Goal: Transaction & Acquisition: Subscribe to service/newsletter

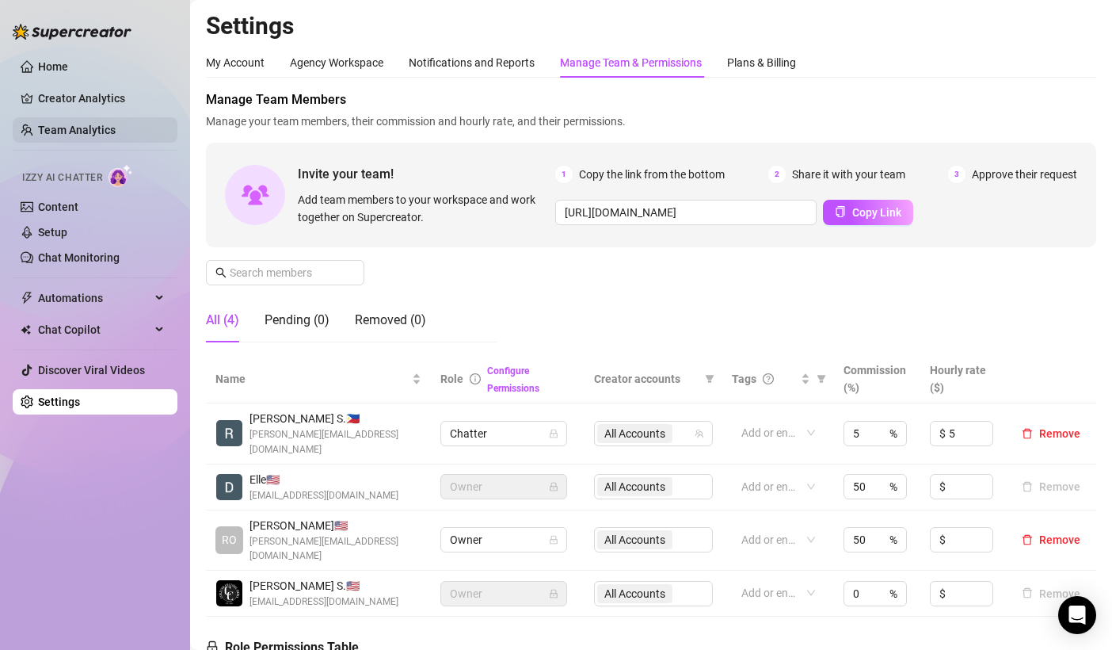
click at [56, 125] on link "Team Analytics" at bounding box center [77, 130] width 78 height 13
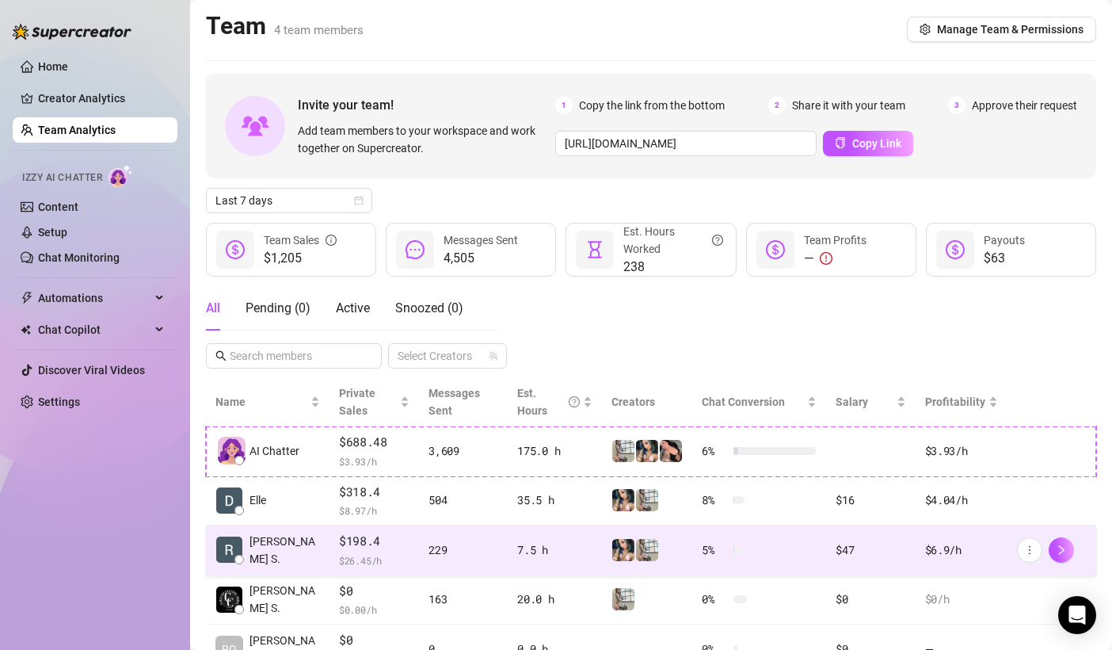
click at [372, 560] on span "$ 26.45 /h" at bounding box center [374, 560] width 71 height 16
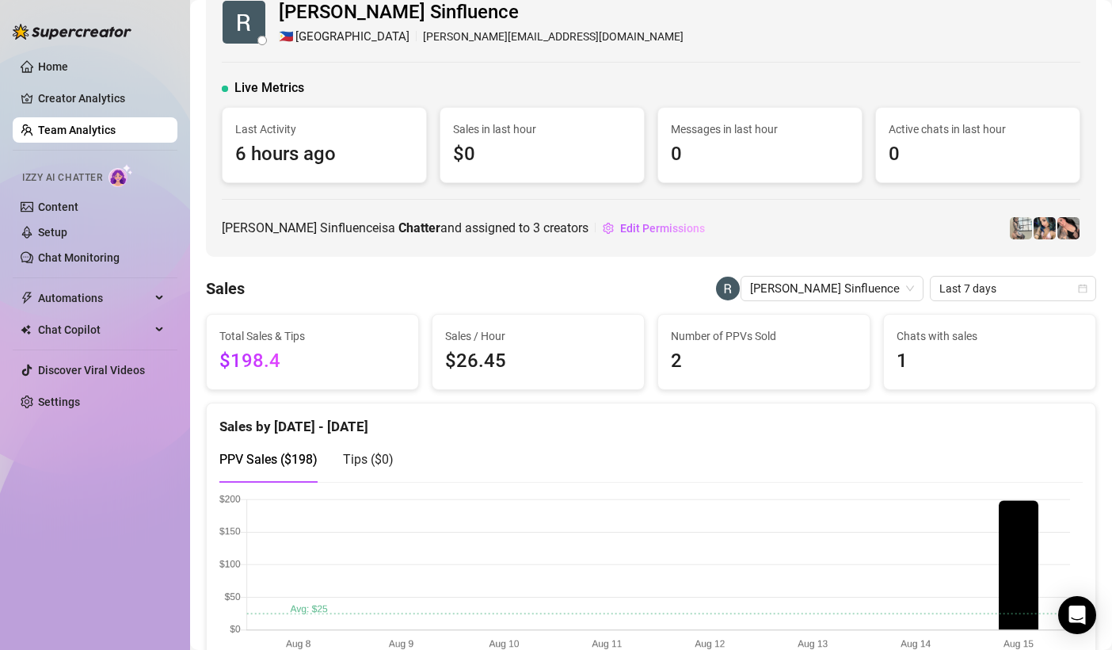
scroll to position [30, 0]
click at [66, 536] on div "Home Creator Analytics Team Analytics Izzy AI Chatter Content Setup Chat Monito…" at bounding box center [95, 317] width 165 height 635
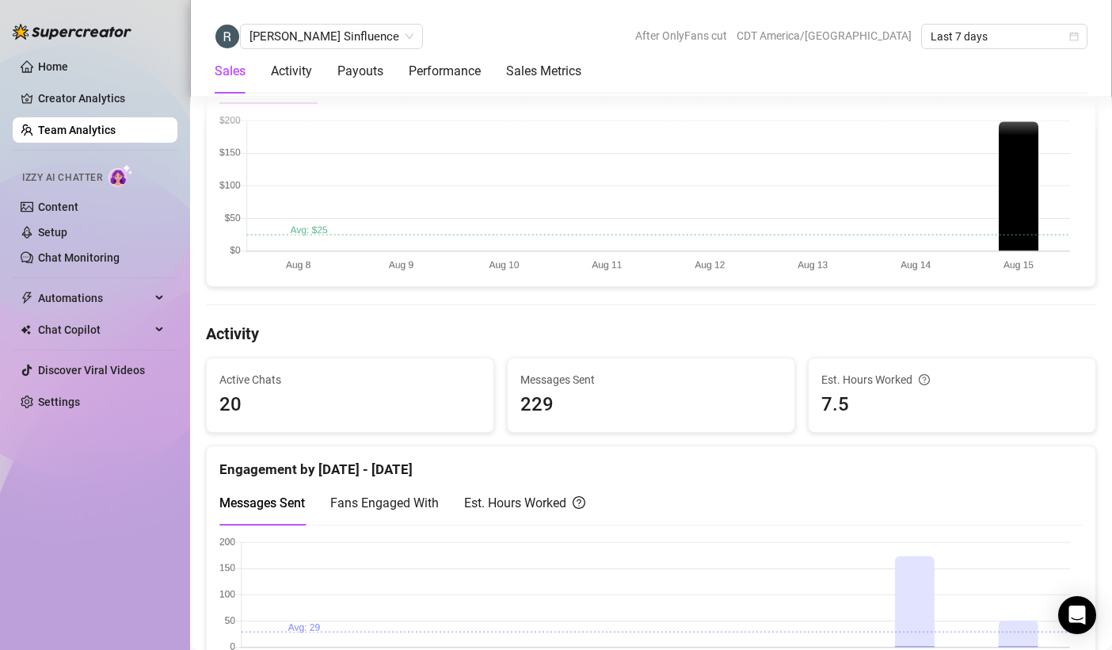
scroll to position [409, 0]
click at [303, 67] on div "Activity" at bounding box center [291, 71] width 41 height 19
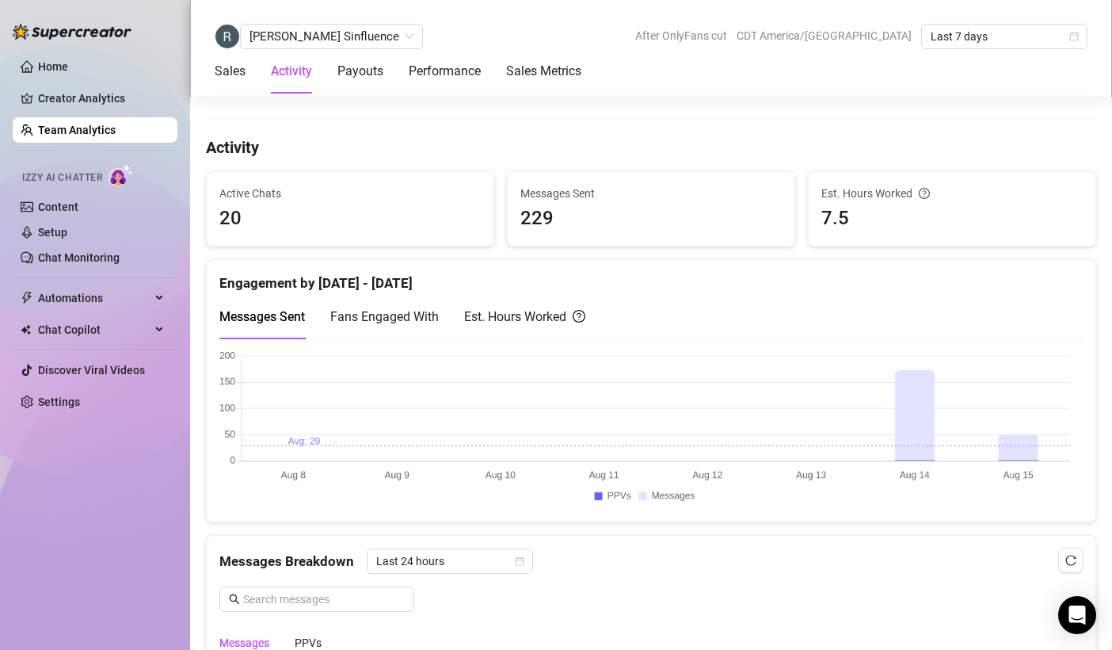
scroll to position [623, 0]
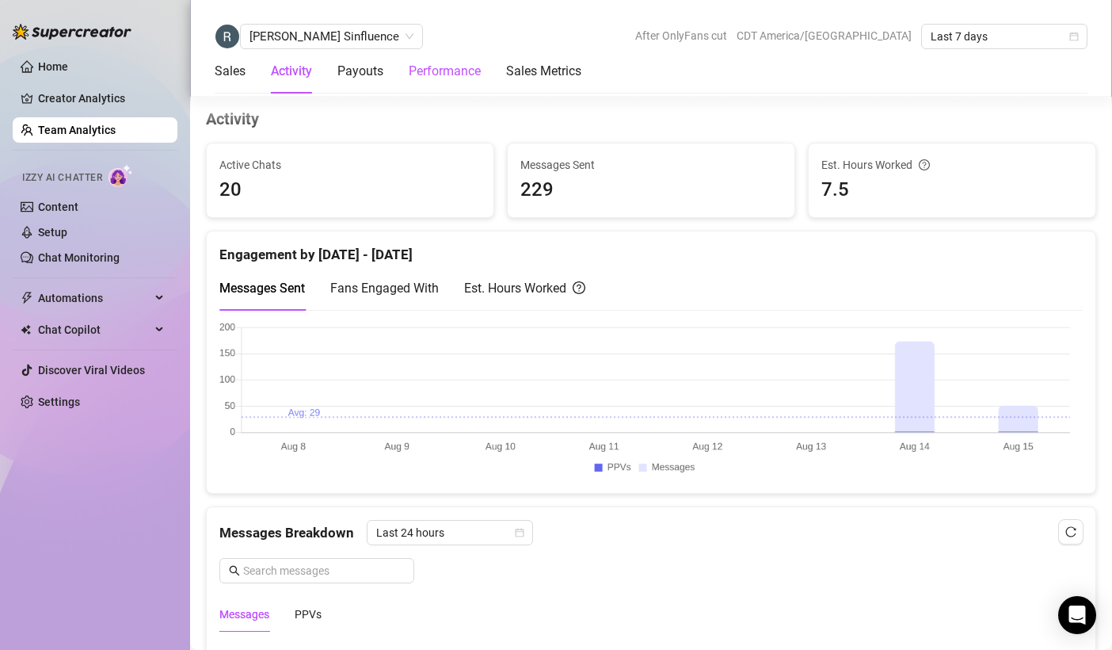
click at [417, 74] on div "Performance" at bounding box center [445, 71] width 72 height 19
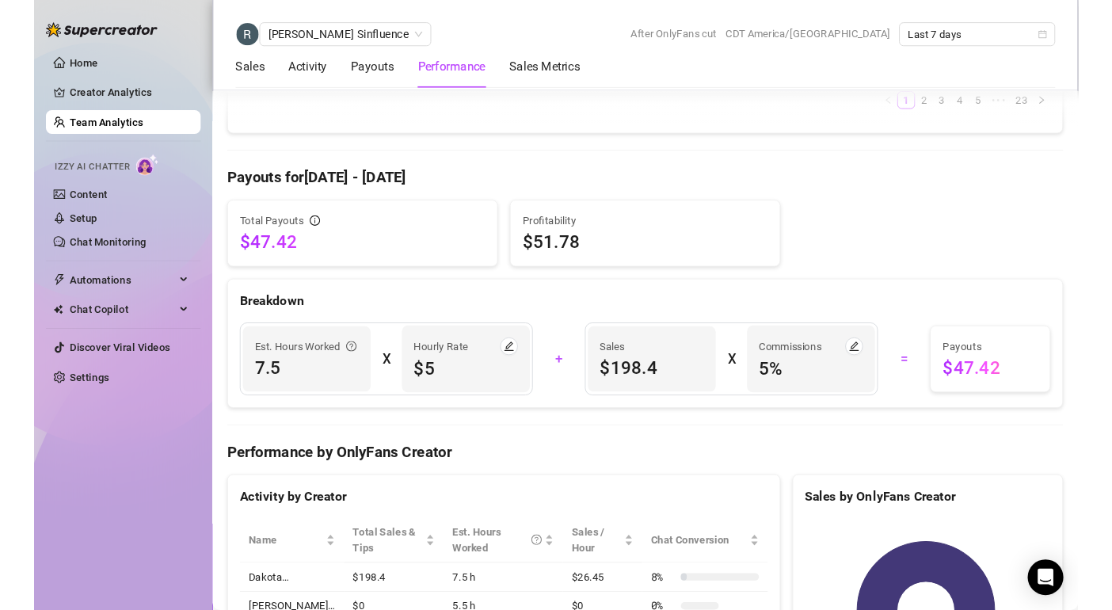
scroll to position [1776, 0]
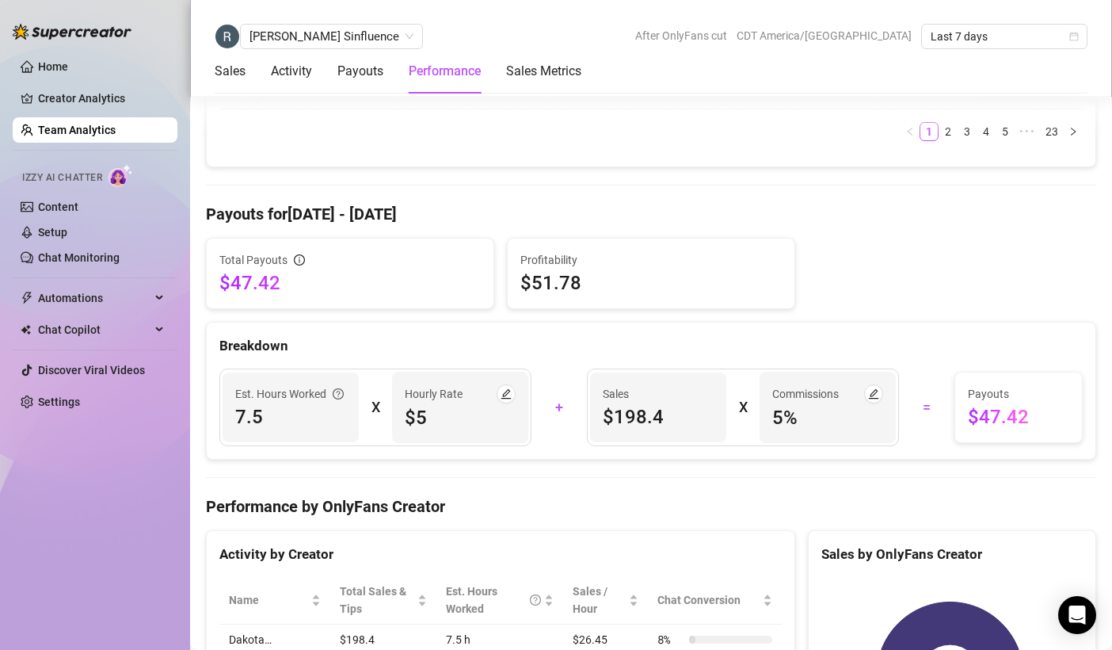
click at [40, 578] on div "Home Creator Analytics Team Analytics Izzy AI Chatter Content Setup Chat Monito…" at bounding box center [95, 317] width 165 height 635
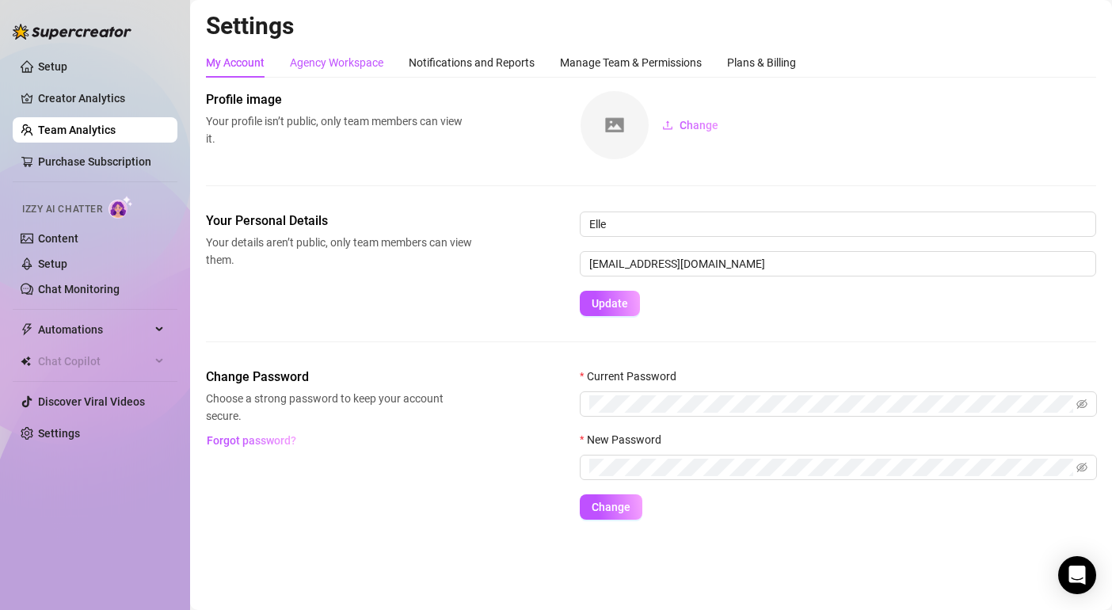
click at [341, 63] on div "Agency Workspace" at bounding box center [336, 62] width 93 height 17
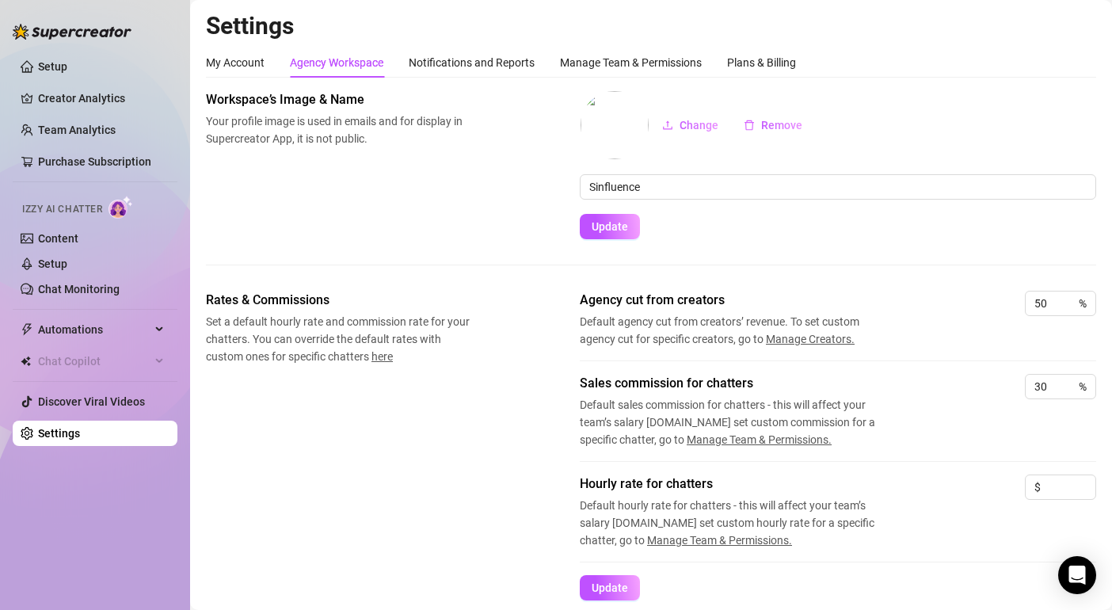
click at [393, 556] on div "Rates & Commissions Set a default hourly rate and commission rate for your chat…" at bounding box center [651, 446] width 891 height 310
click at [609, 63] on div "Manage Team & Permissions" at bounding box center [631, 62] width 142 height 17
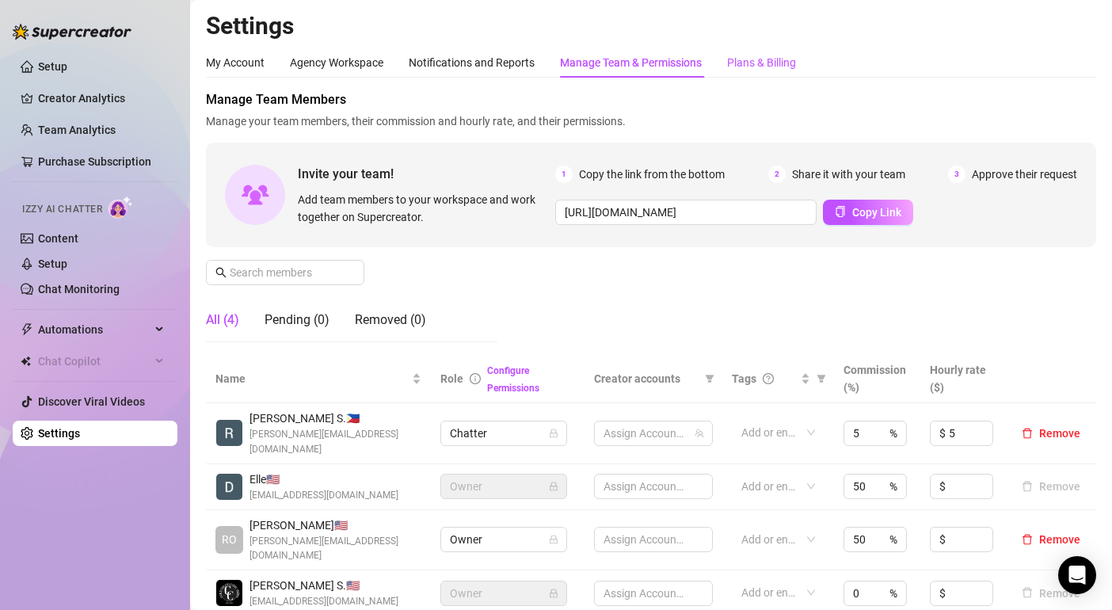
click at [765, 57] on div "Plans & Billing" at bounding box center [761, 62] width 69 height 17
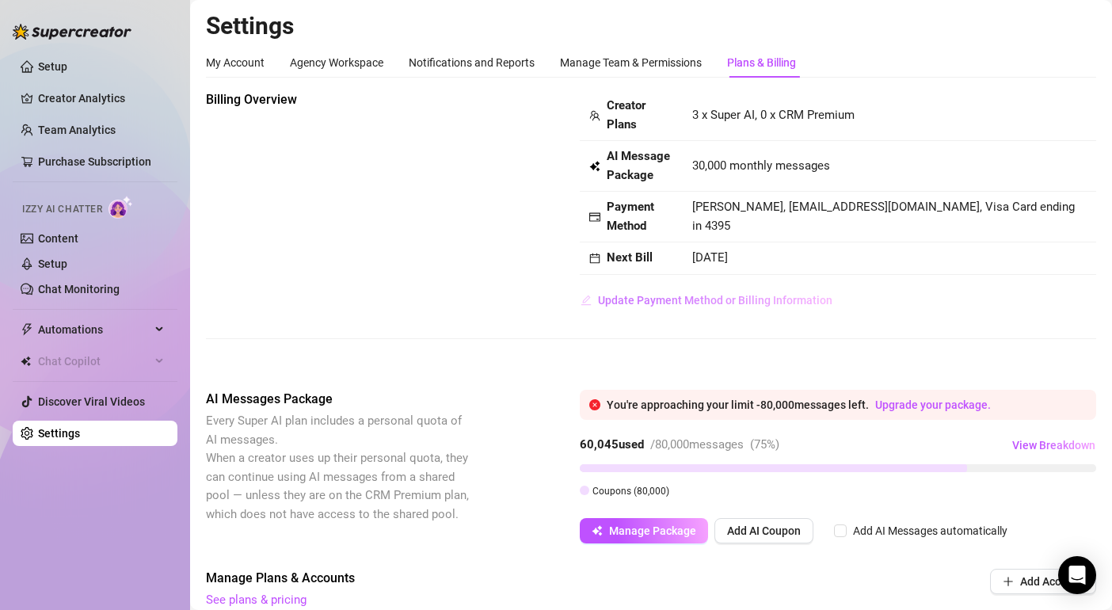
scroll to position [1, 0]
drag, startPoint x: 785, startPoint y: 216, endPoint x: 922, endPoint y: 229, distance: 136.9
click at [922, 229] on td "[PERSON_NAME], [EMAIL_ADDRESS][DOMAIN_NAME], Visa Card ending in 4395" at bounding box center [890, 216] width 414 height 51
copy span "[EMAIL_ADDRESS][DOMAIN_NAME]"
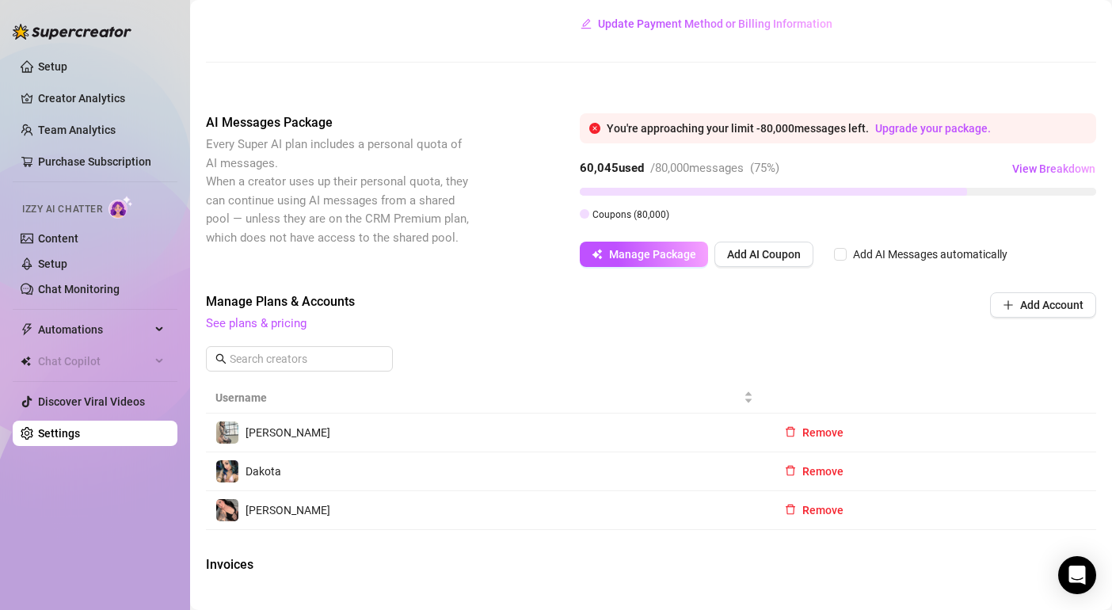
scroll to position [0, 0]
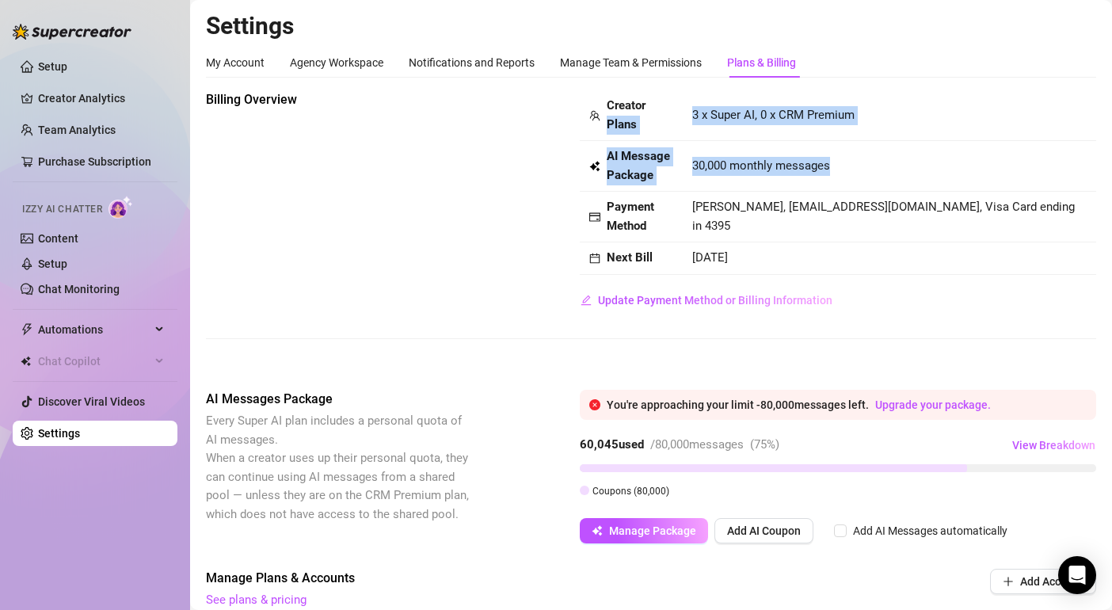
drag, startPoint x: 674, startPoint y: 106, endPoint x: 864, endPoint y: 168, distance: 199.2
click at [864, 168] on tbody "Creator Plans 3 x Super AI, 0 x CRM Premium AI Message Package 30,000 monthly m…" at bounding box center [838, 182] width 517 height 185
click at [864, 168] on div "30,000 monthly messages" at bounding box center [890, 166] width 395 height 19
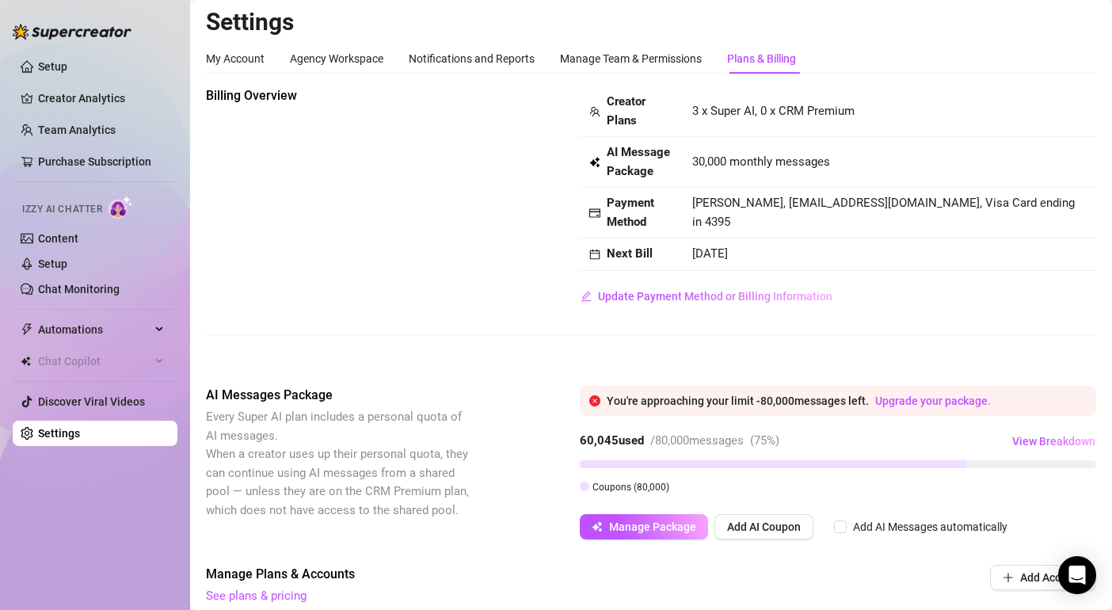
scroll to position [5, 0]
click at [634, 51] on div "Manage Team & Permissions" at bounding box center [631, 57] width 142 height 17
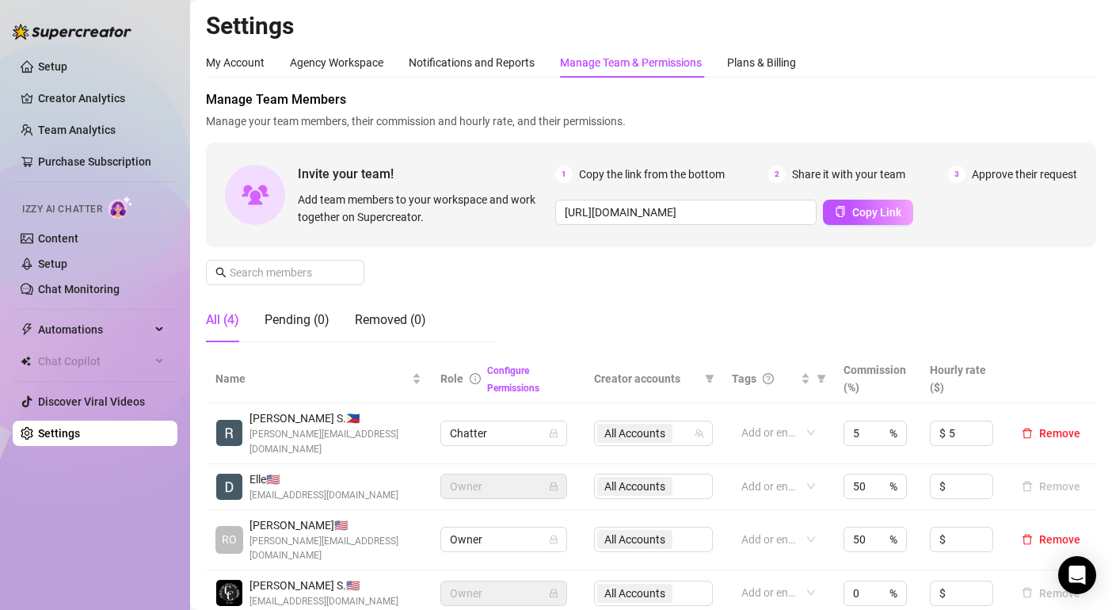
click at [321, 78] on div "My Account Agency Workspace Notifications and Reports Manage Team & Permissions…" at bounding box center [651, 557] width 891 height 1019
click at [321, 68] on div "Agency Workspace" at bounding box center [336, 62] width 93 height 17
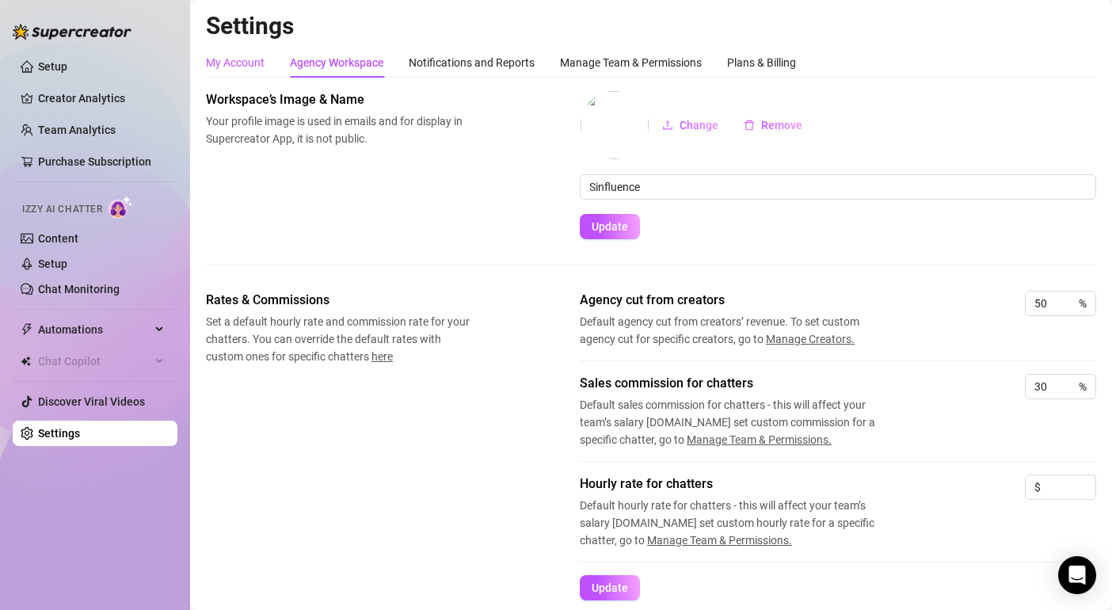
click at [251, 68] on div "My Account" at bounding box center [235, 62] width 59 height 17
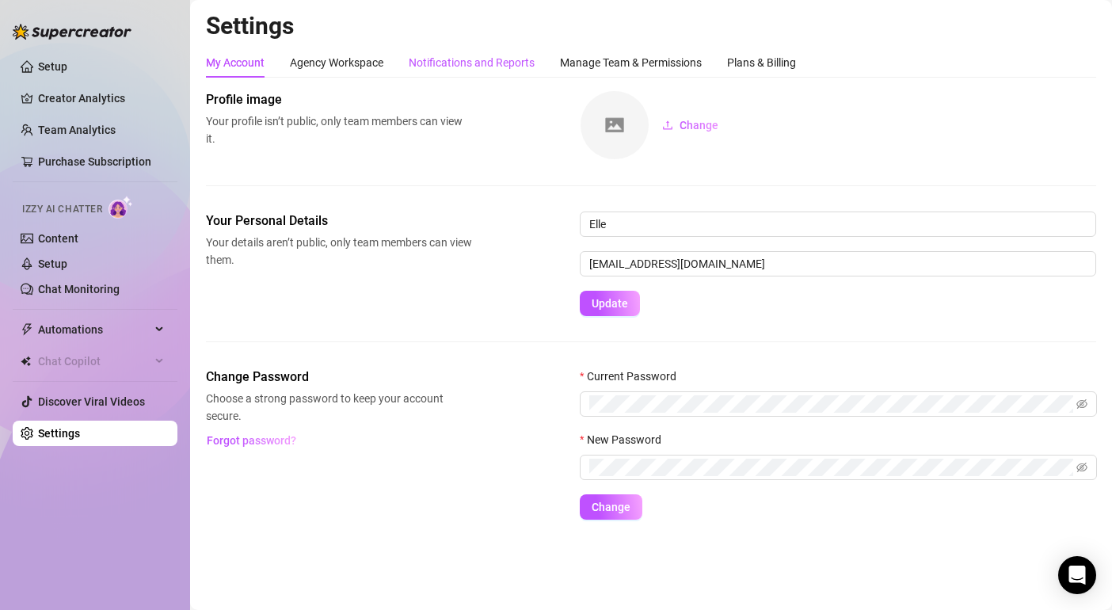
click at [460, 56] on div "Notifications and Reports" at bounding box center [472, 62] width 126 height 17
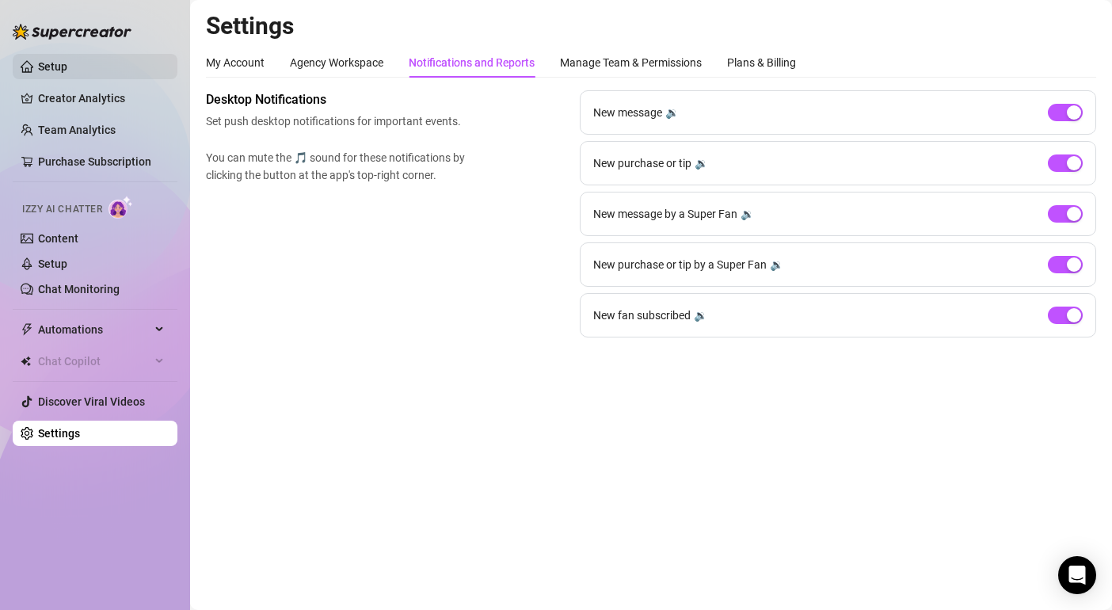
click at [53, 61] on link "Setup" at bounding box center [52, 66] width 29 height 13
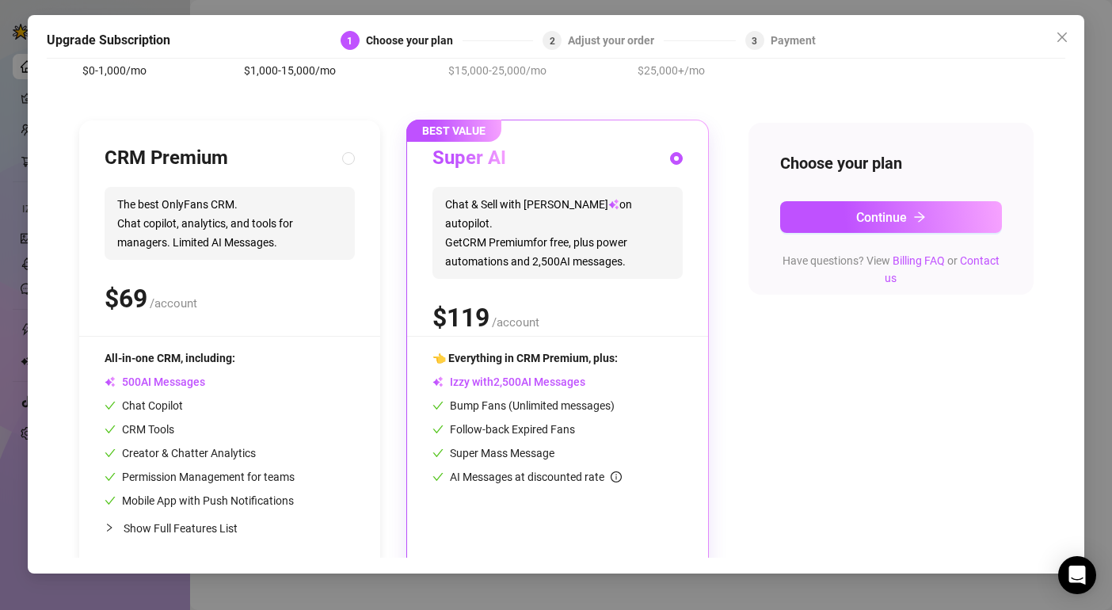
scroll to position [113, 0]
click at [870, 219] on span "Continue" at bounding box center [882, 216] width 51 height 15
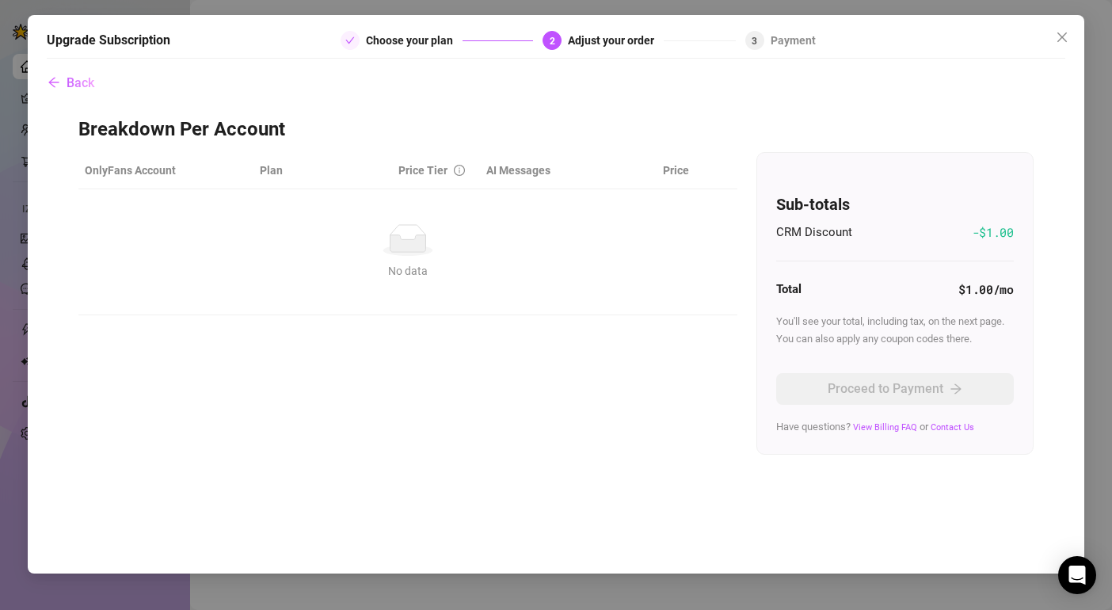
scroll to position [0, 0]
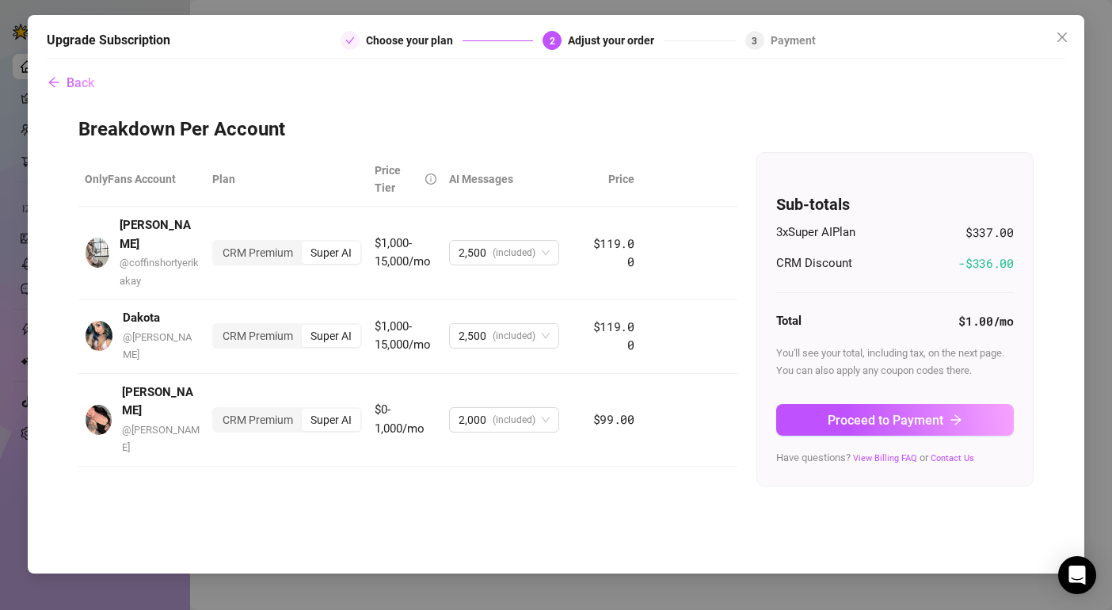
click at [720, 506] on div "Back Breakdown Per Account OnlyFans Account Plan Price Tier AI Messages [PERSON…" at bounding box center [556, 312] width 1019 height 491
click at [684, 501] on div "Back Breakdown Per Account OnlyFans Account Plan Price Tier AI Messages [PERSON…" at bounding box center [556, 312] width 1019 height 491
click at [525, 249] on span "(included)" at bounding box center [514, 253] width 43 height 24
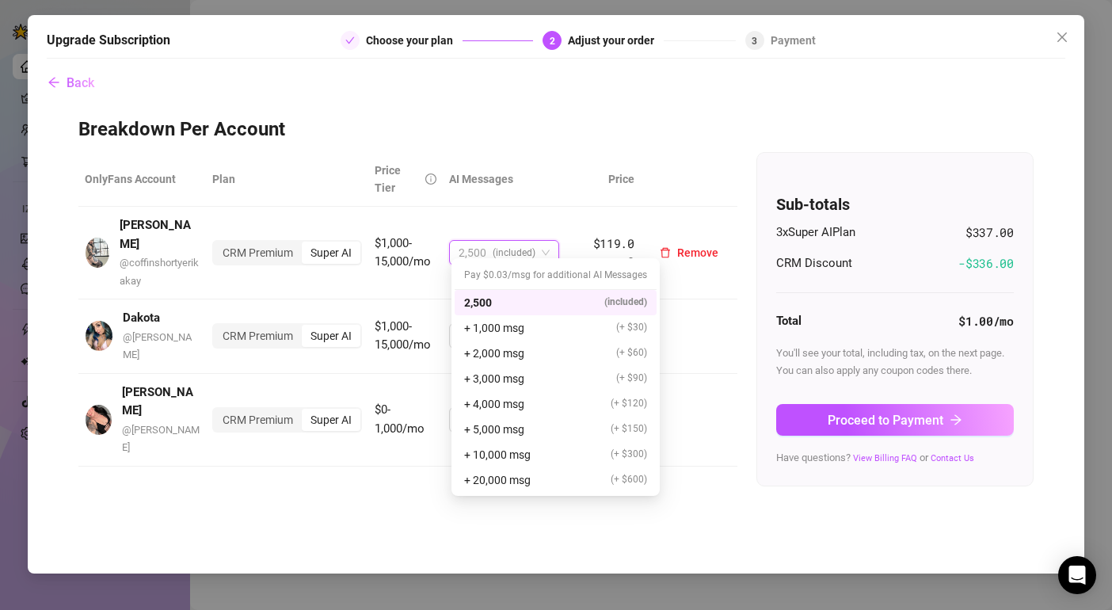
click at [525, 249] on span "(included)" at bounding box center [514, 253] width 43 height 24
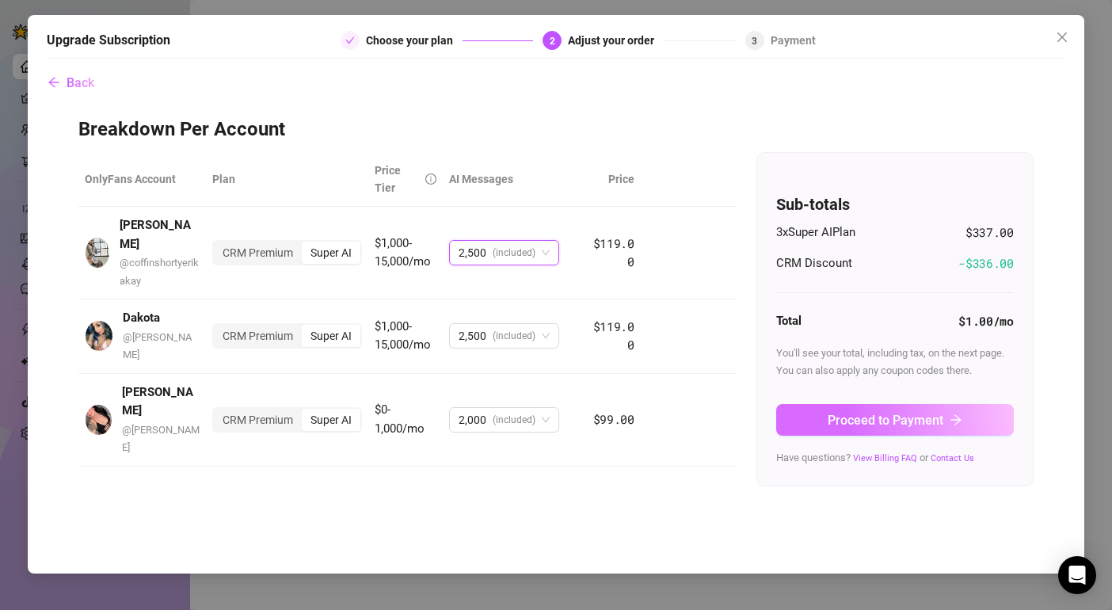
click at [823, 417] on button "Proceed to Payment" at bounding box center [896, 420] width 238 height 32
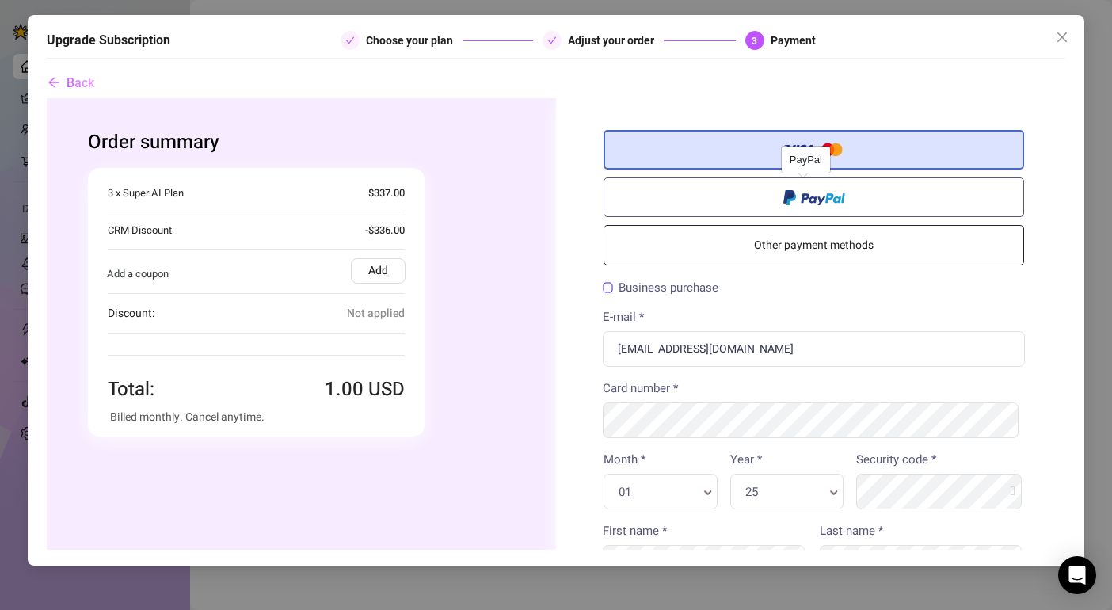
click at [747, 197] on label at bounding box center [814, 197] width 421 height 40
click at [47, 98] on input "radio" at bounding box center [47, 98] width 0 height 0
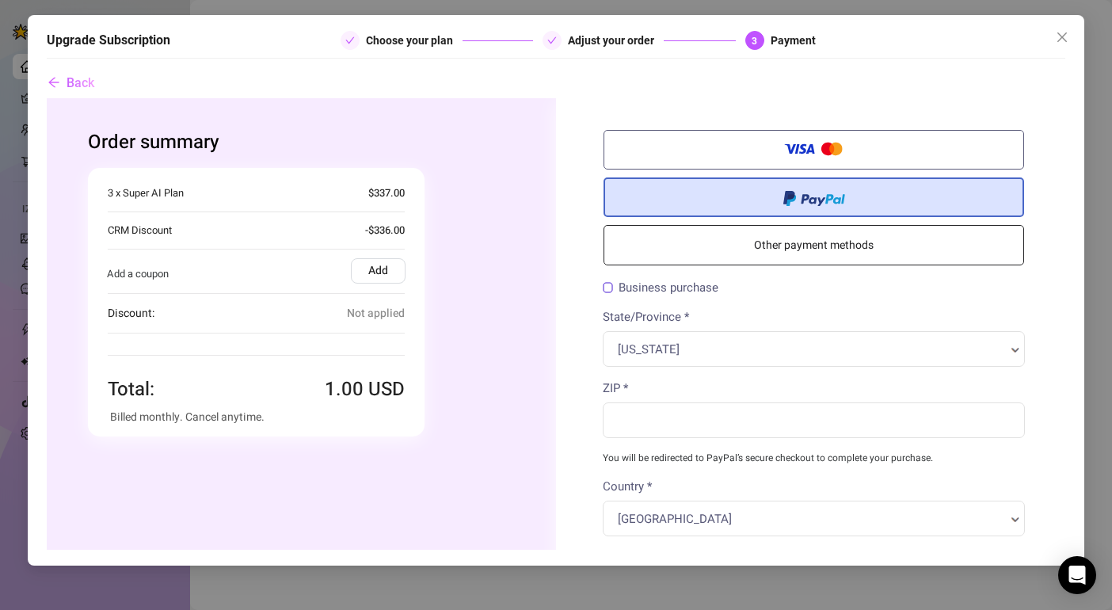
click at [658, 282] on label "Business purchase" at bounding box center [661, 288] width 116 height 12
click at [47, 98] on input "Business purchase" at bounding box center [47, 98] width 0 height 0
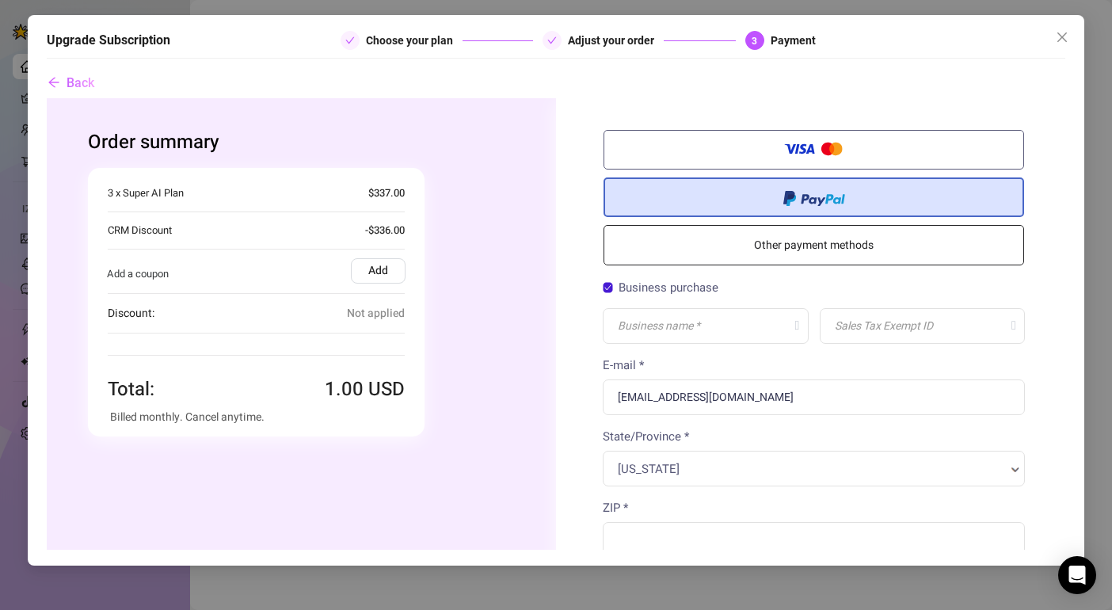
click at [658, 282] on label "Business purchase" at bounding box center [661, 288] width 116 height 12
click at [47, 98] on input "Business purchase" at bounding box center [47, 98] width 0 height 0
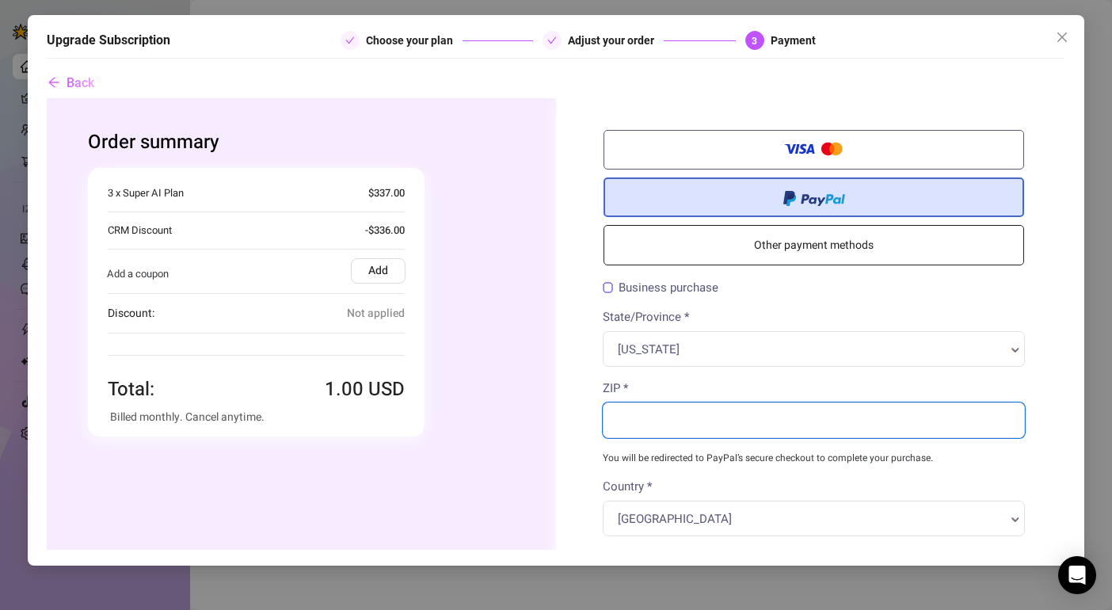
click at [658, 414] on input "ZIP *" at bounding box center [814, 421] width 422 height 36
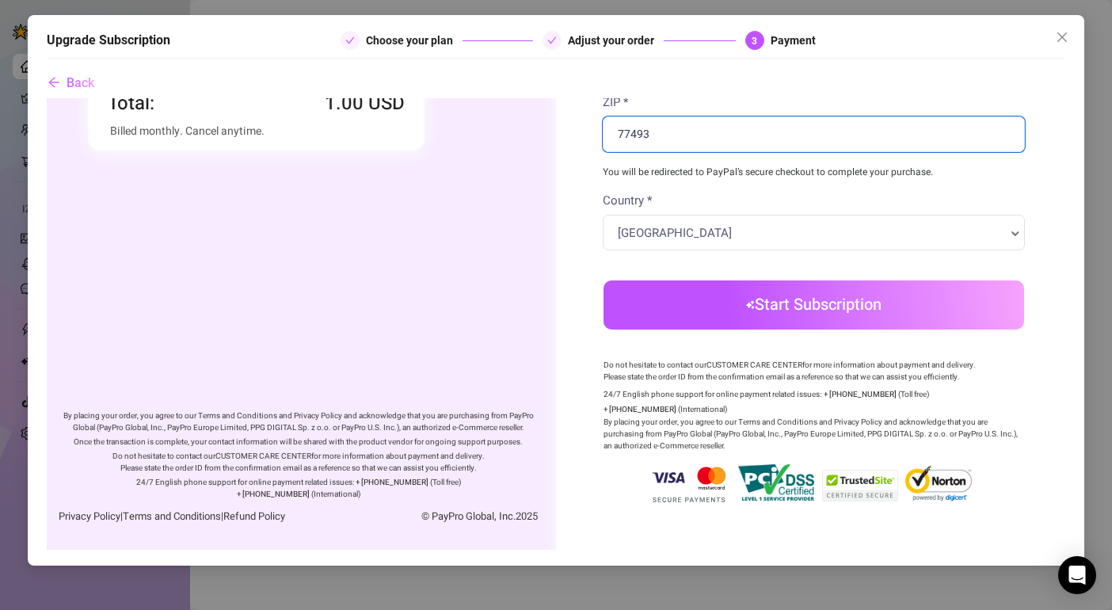
type input "77493"
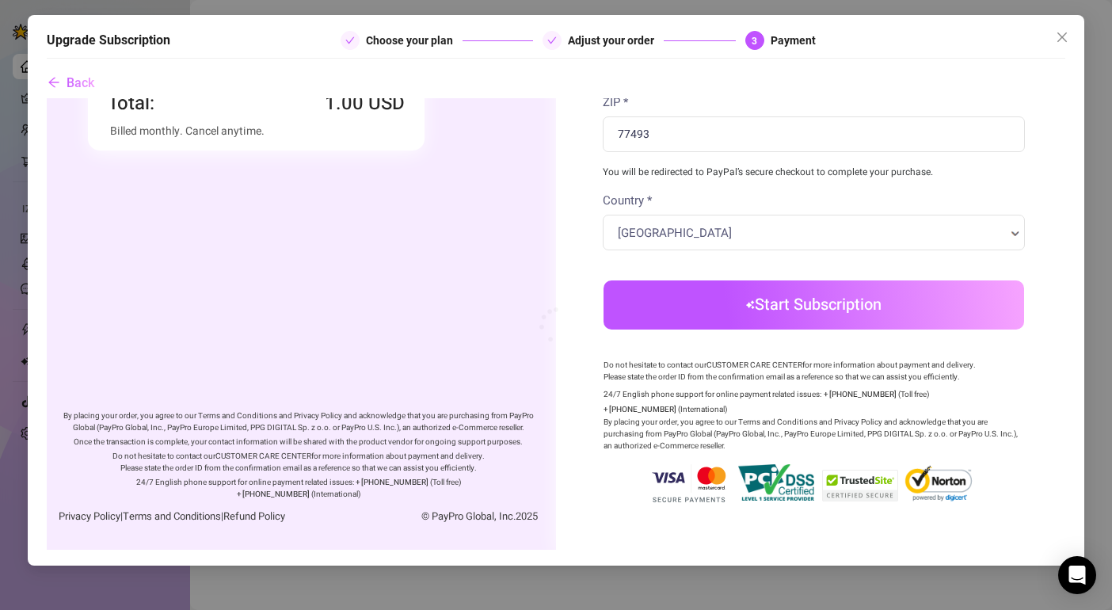
click at [692, 271] on body "Order summary You're buying" at bounding box center [556, 181] width 1019 height 738
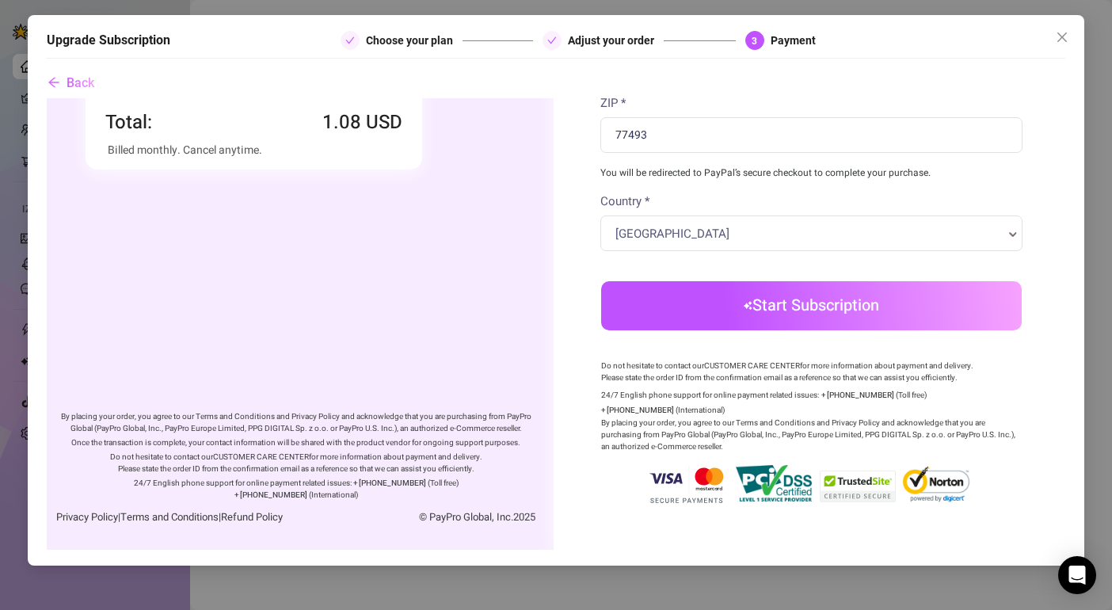
scroll to position [285, 2]
click at [729, 319] on button "Start Subscription" at bounding box center [812, 305] width 421 height 49
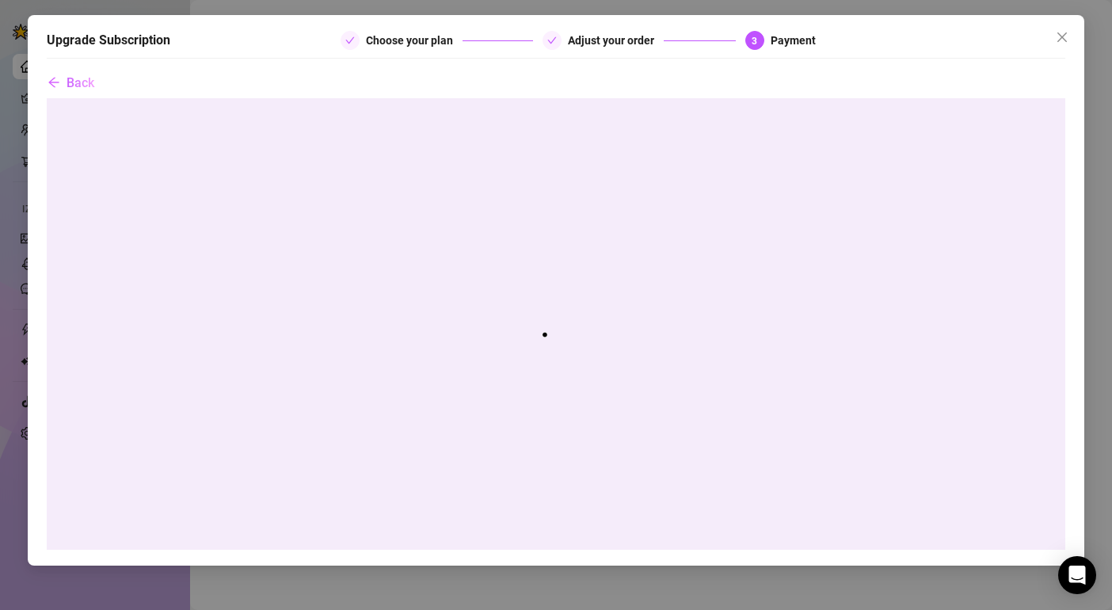
scroll to position [0, 0]
